Goal: Task Accomplishment & Management: Manage account settings

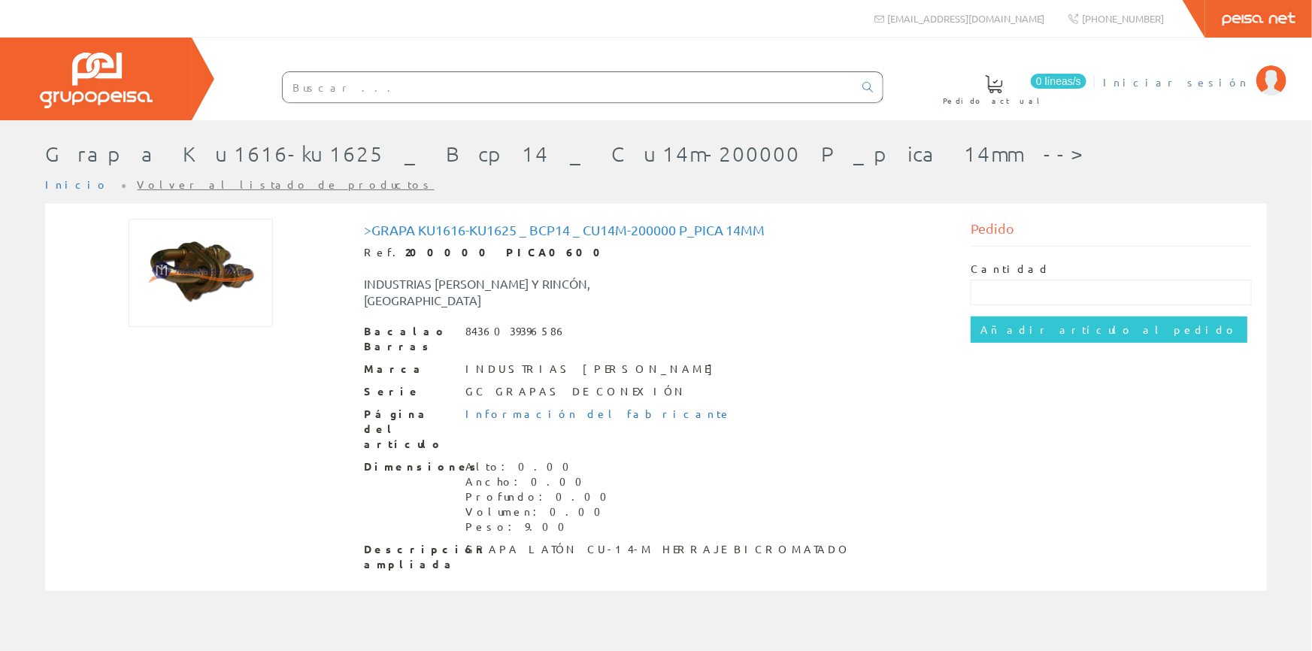
click at [715, 81] on font "Iniciar sesión" at bounding box center [1176, 82] width 146 height 14
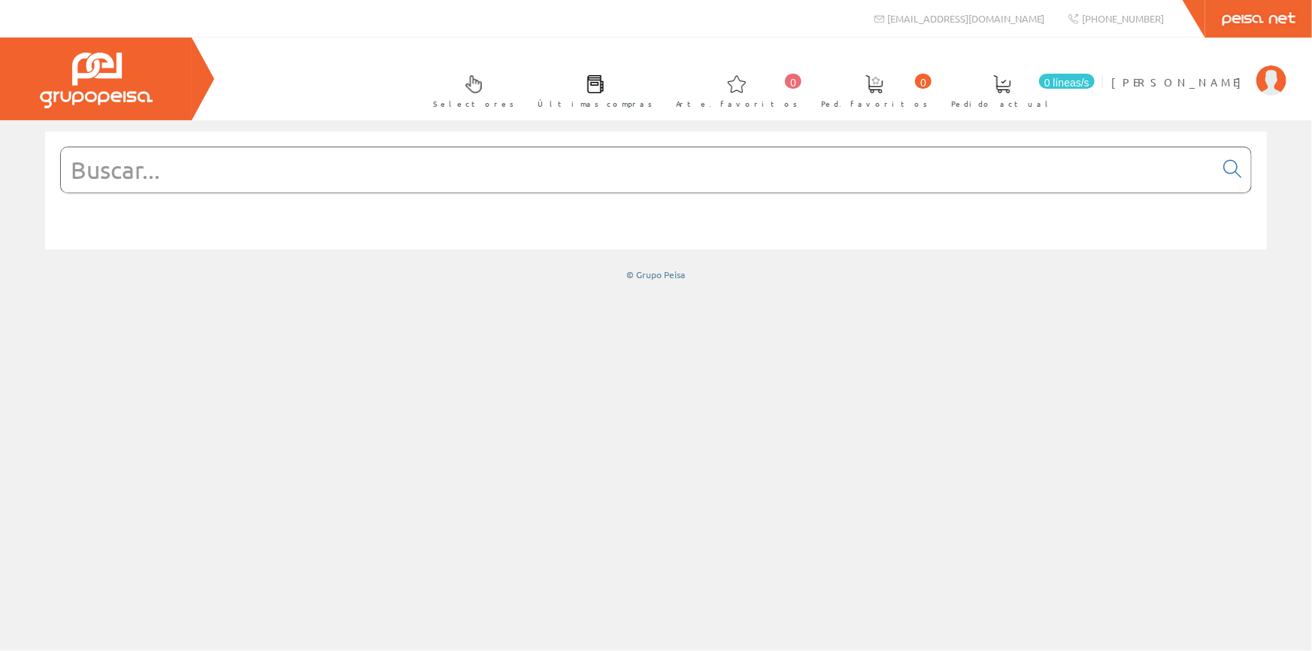
click at [653, 98] on span "Últimas compras" at bounding box center [595, 103] width 115 height 15
click at [605, 91] on span at bounding box center [595, 84] width 18 height 18
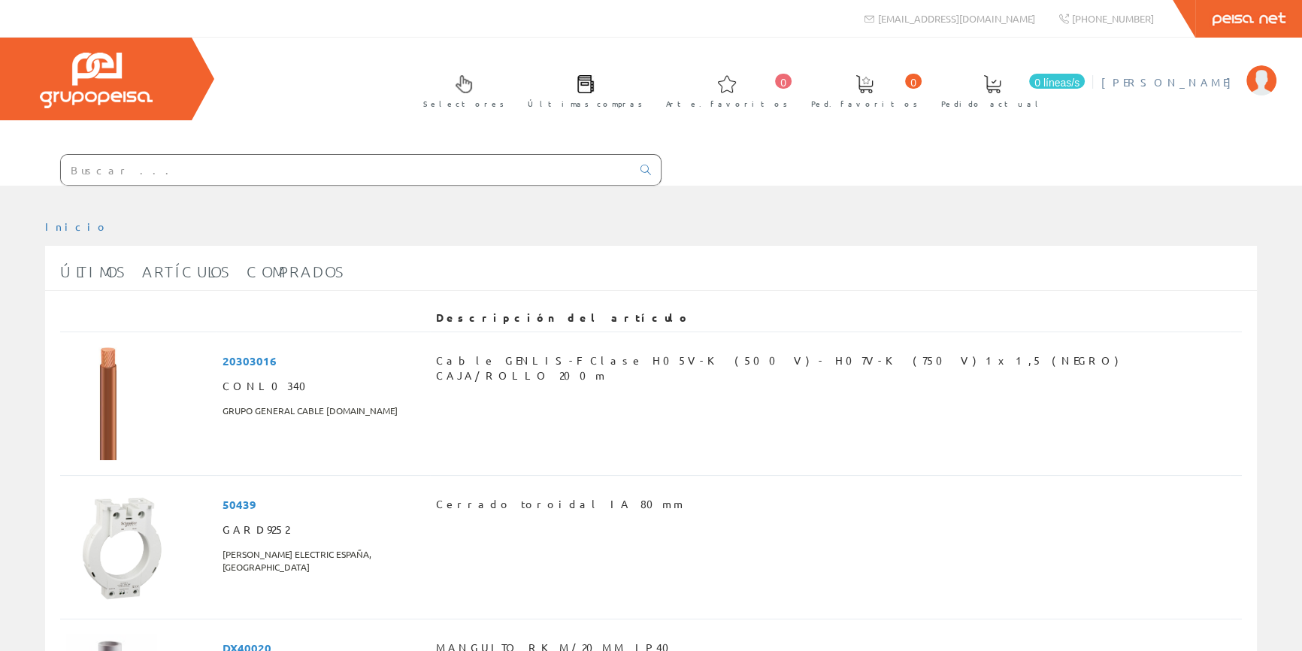
click at [1129, 86] on font "Francisco José Meca Abellán" at bounding box center [1171, 82] width 138 height 14
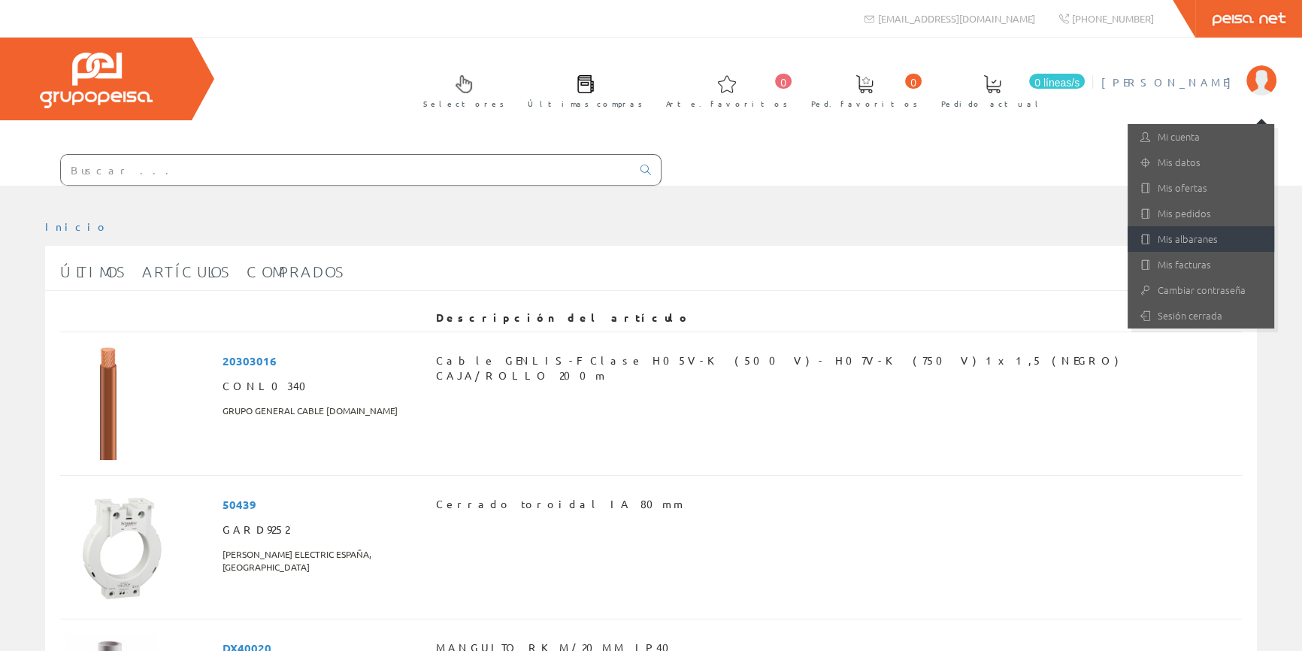
click at [1179, 238] on font "Mis albaranes" at bounding box center [1188, 239] width 60 height 14
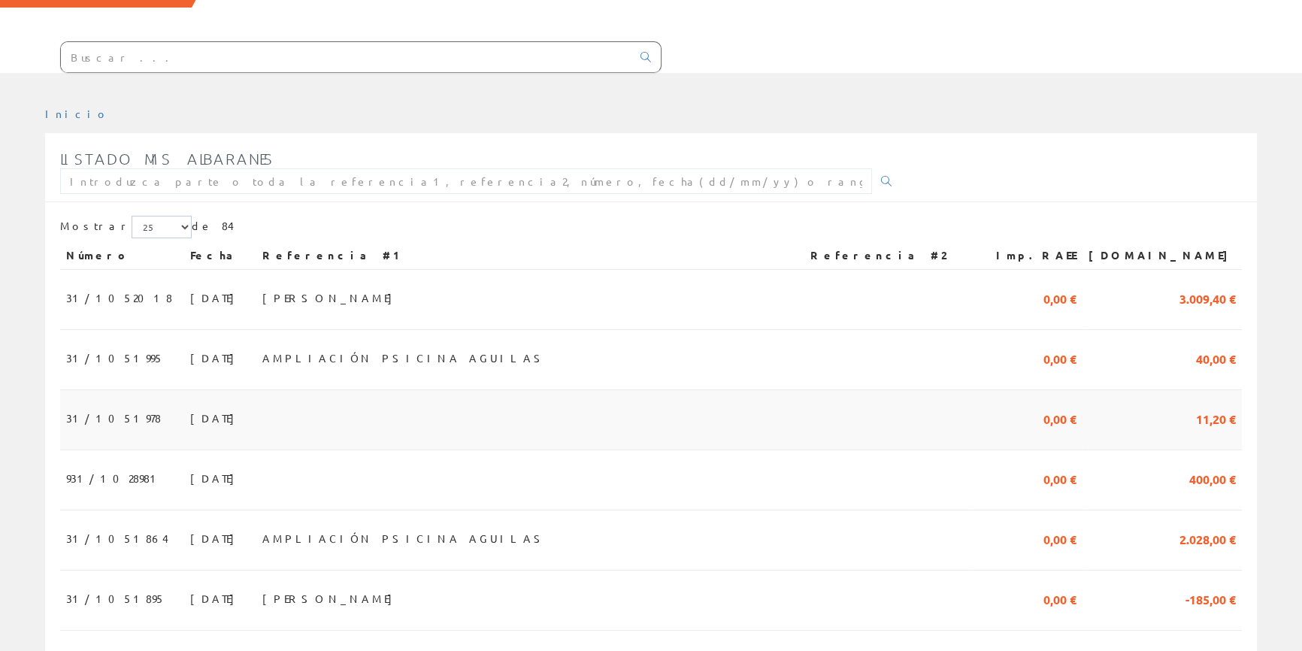
scroll to position [205, 0]
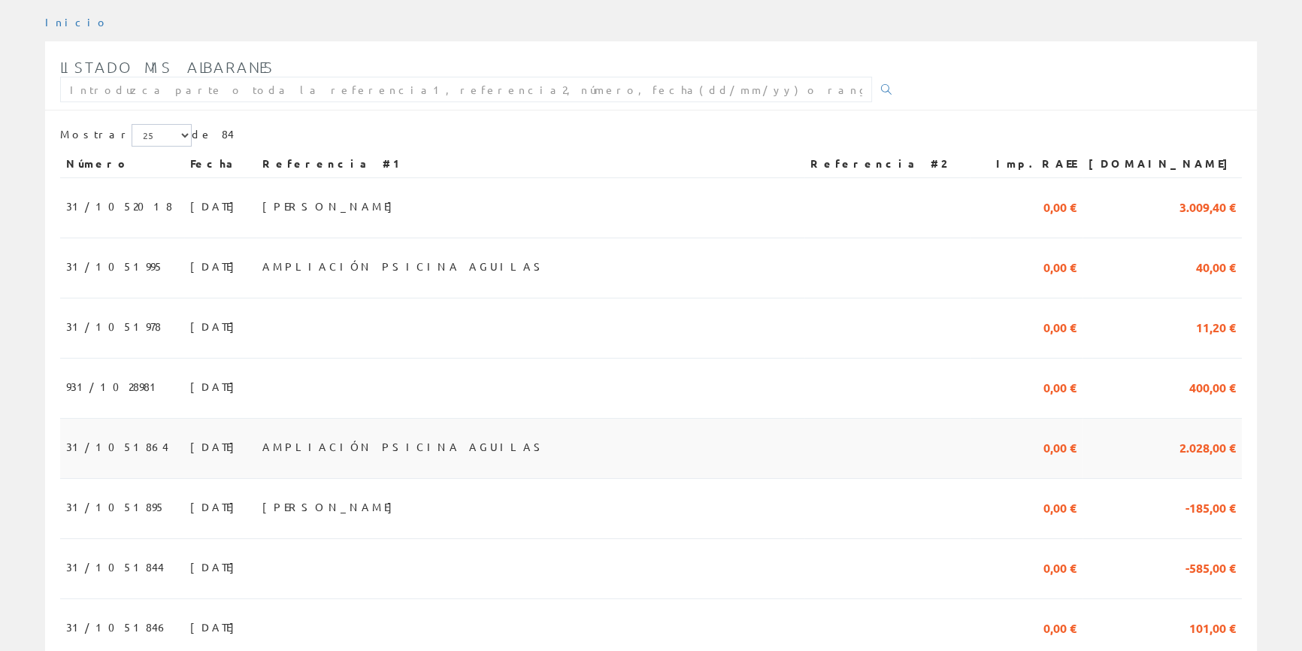
click at [1067, 456] on td "0,00 €" at bounding box center [1026, 449] width 113 height 60
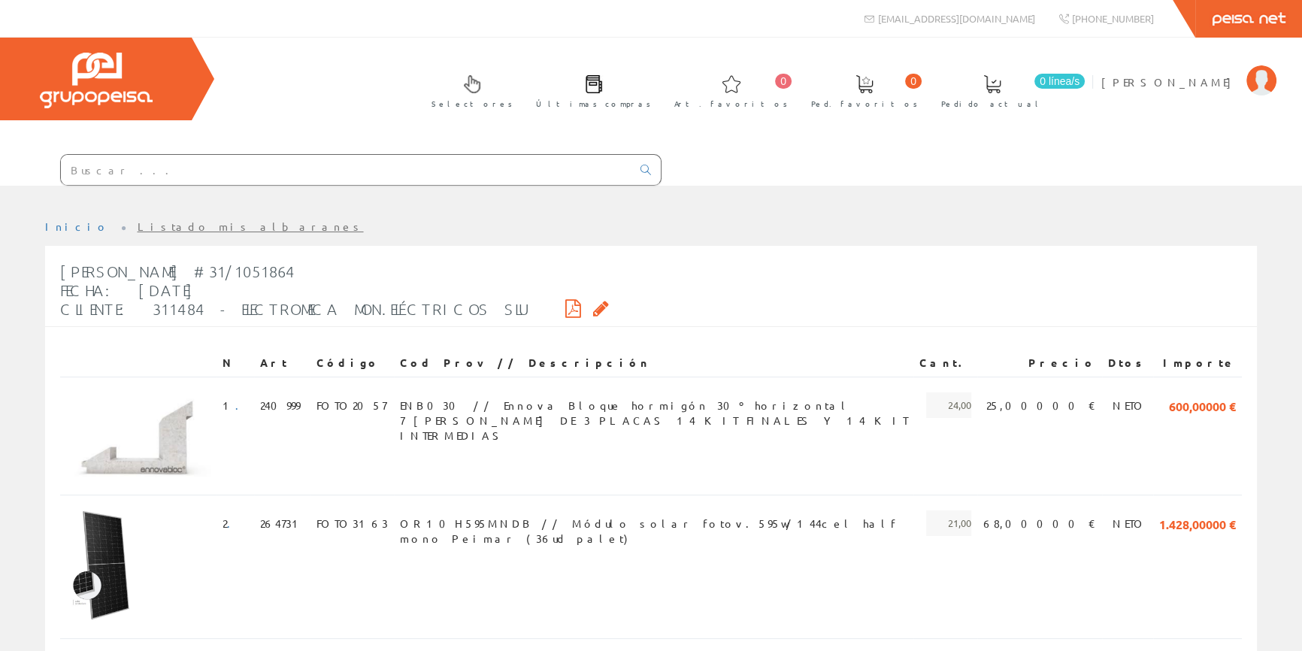
click at [565, 303] on icon at bounding box center [573, 308] width 16 height 11
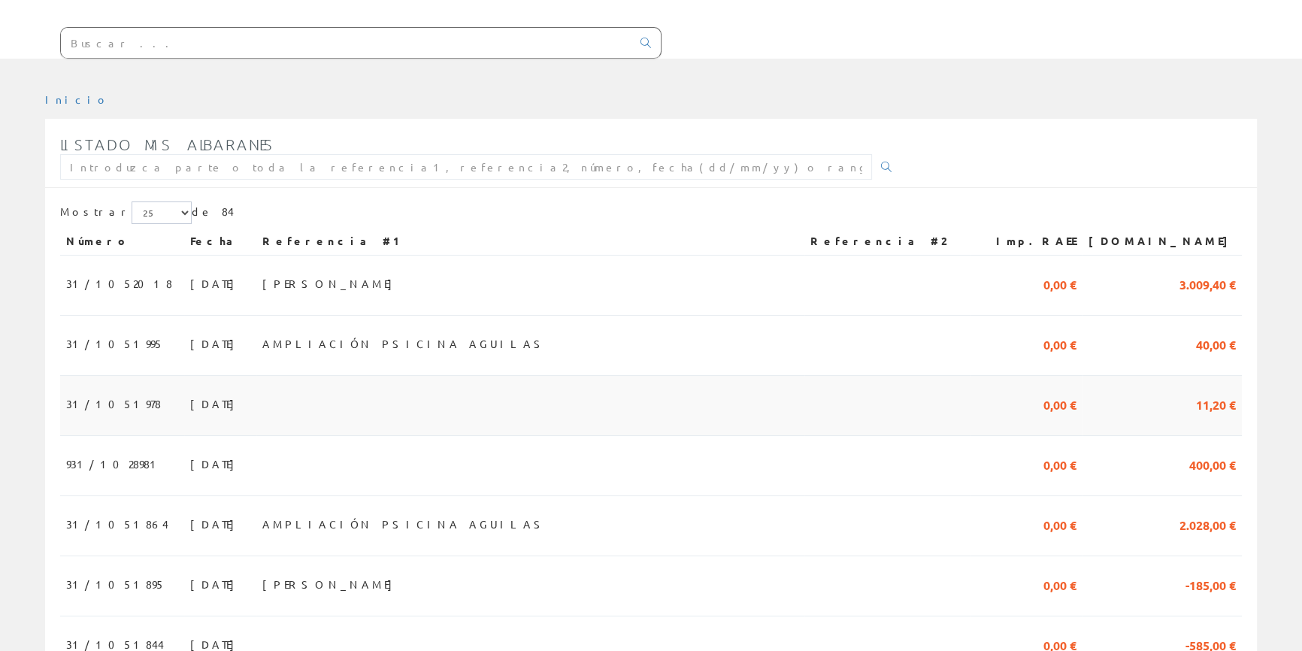
scroll to position [273, 0]
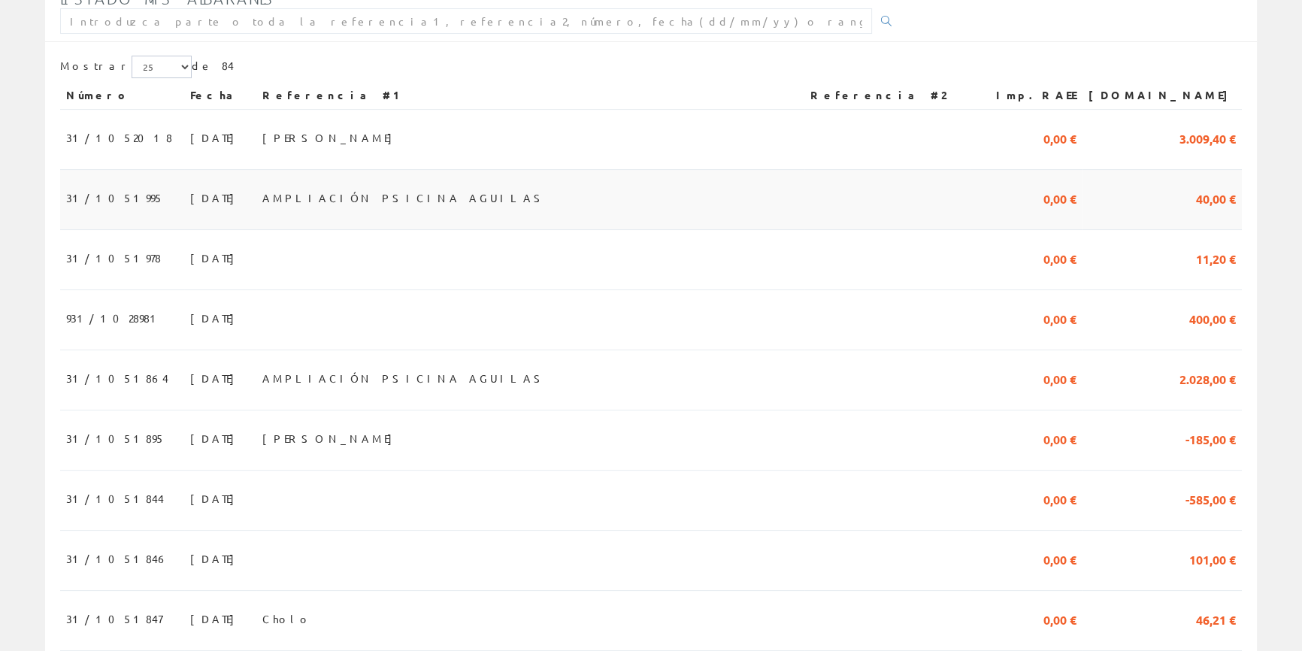
click at [405, 204] on span "AMPLIACIÓN PSICINA AGUILAS" at bounding box center [404, 198] width 285 height 26
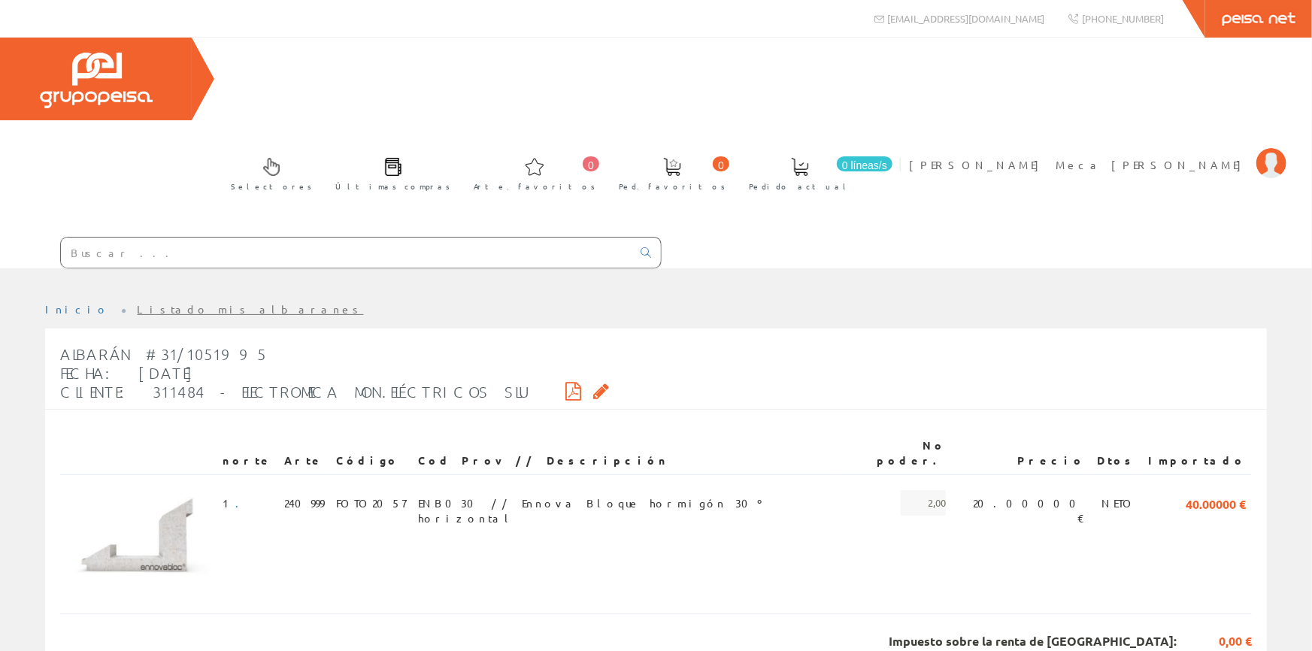
click at [565, 386] on icon at bounding box center [573, 391] width 16 height 11
